Goal: Information Seeking & Learning: Learn about a topic

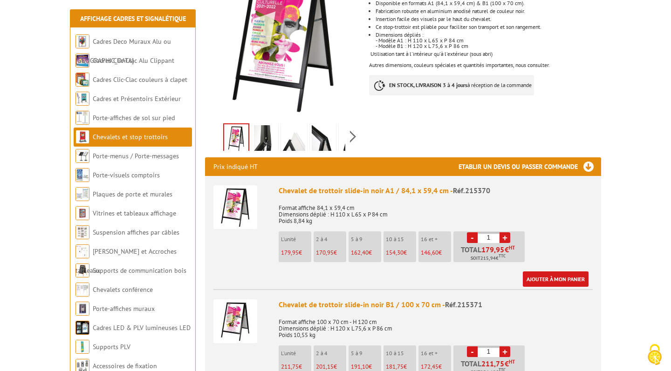
scroll to position [209, 0]
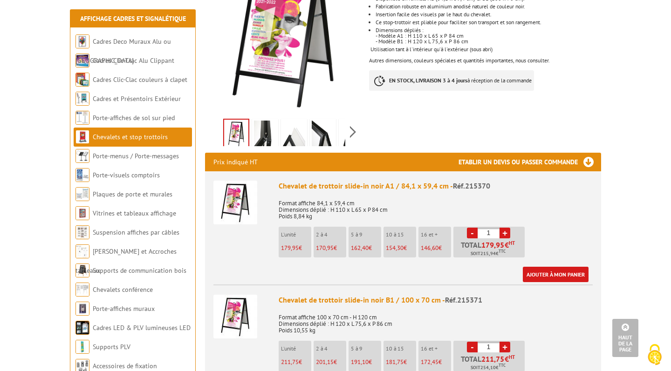
drag, startPoint x: 484, startPoint y: 290, endPoint x: 445, endPoint y: 290, distance: 38.7
click at [445, 295] on div "Chevalet de trottoir slide-in noir B1 / 100 x 70 cm - Réf.215371" at bounding box center [436, 300] width 314 height 11
click at [499, 295] on div "Chevalet de trottoir slide-in noir B1 / 100 x 70 cm - Réf.215371 Format affiche…" at bounding box center [436, 346] width 314 height 102
drag, startPoint x: 491, startPoint y: 285, endPoint x: 444, endPoint y: 285, distance: 46.6
click at [444, 295] on div "Chevalet de trottoir slide-in noir B1 / 100 x 70 cm - Réf.215371" at bounding box center [436, 300] width 314 height 11
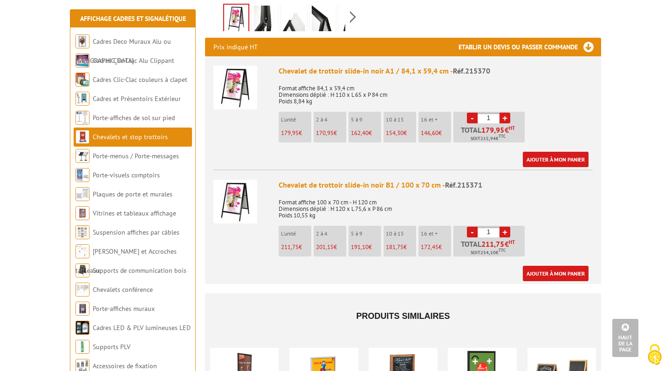
scroll to position [323, 0]
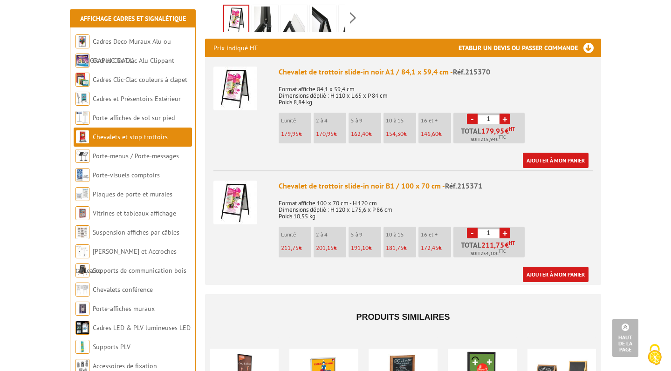
click at [456, 181] on span "Réf.215371" at bounding box center [463, 185] width 37 height 9
drag, startPoint x: 465, startPoint y: 175, endPoint x: 482, endPoint y: 175, distance: 17.2
click at [483, 181] on div "Chevalet de trottoir slide-in noir B1 / 100 x 70 cm - Réf.215371" at bounding box center [436, 186] width 314 height 11
click at [489, 181] on div "Chevalet de trottoir slide-in noir B1 / 100 x 70 cm - Réf.215371" at bounding box center [436, 186] width 314 height 11
drag, startPoint x: 490, startPoint y: 172, endPoint x: 200, endPoint y: 181, distance: 290.3
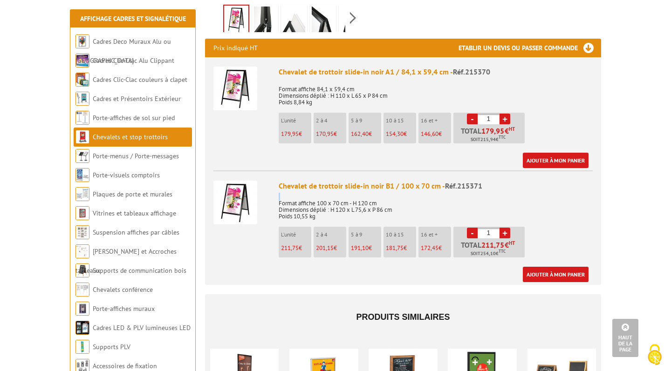
click at [200, 181] on div "Prix indiqué HT Etablir un devis ou passer commande Chevalet de trottoir slide-…" at bounding box center [403, 162] width 410 height 246
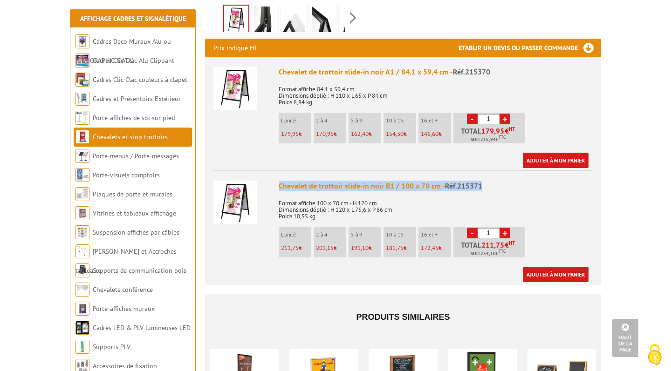
drag, startPoint x: 481, startPoint y: 175, endPoint x: 279, endPoint y: 174, distance: 201.2
click at [279, 181] on div "Chevalet de trottoir slide-in noir B1 / 100 x 70 cm - Réf.215371" at bounding box center [436, 186] width 314 height 11
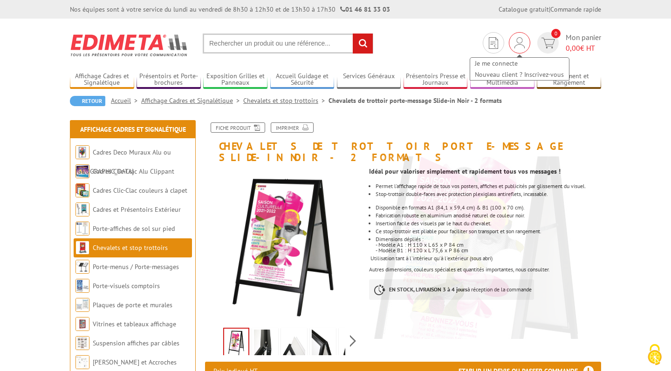
scroll to position [0, 0]
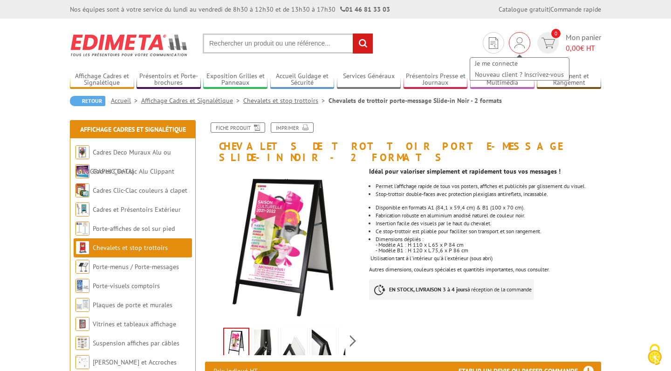
click at [519, 40] on img at bounding box center [519, 42] width 10 height 11
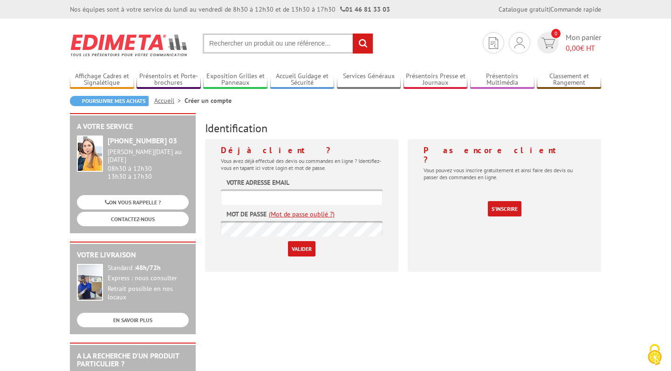
drag, startPoint x: 404, startPoint y: 10, endPoint x: 331, endPoint y: 10, distance: 73.1
click at [331, 10] on div "Nos équipes sont à votre service du [DATE] au [DATE] de 8h30 à 12h30 et de 13h3…" at bounding box center [335, 9] width 545 height 9
click at [273, 111] on div "Poursuivre mes achats Accueil Créer un compte" at bounding box center [335, 104] width 531 height 17
